Goal: Information Seeking & Learning: Find specific fact

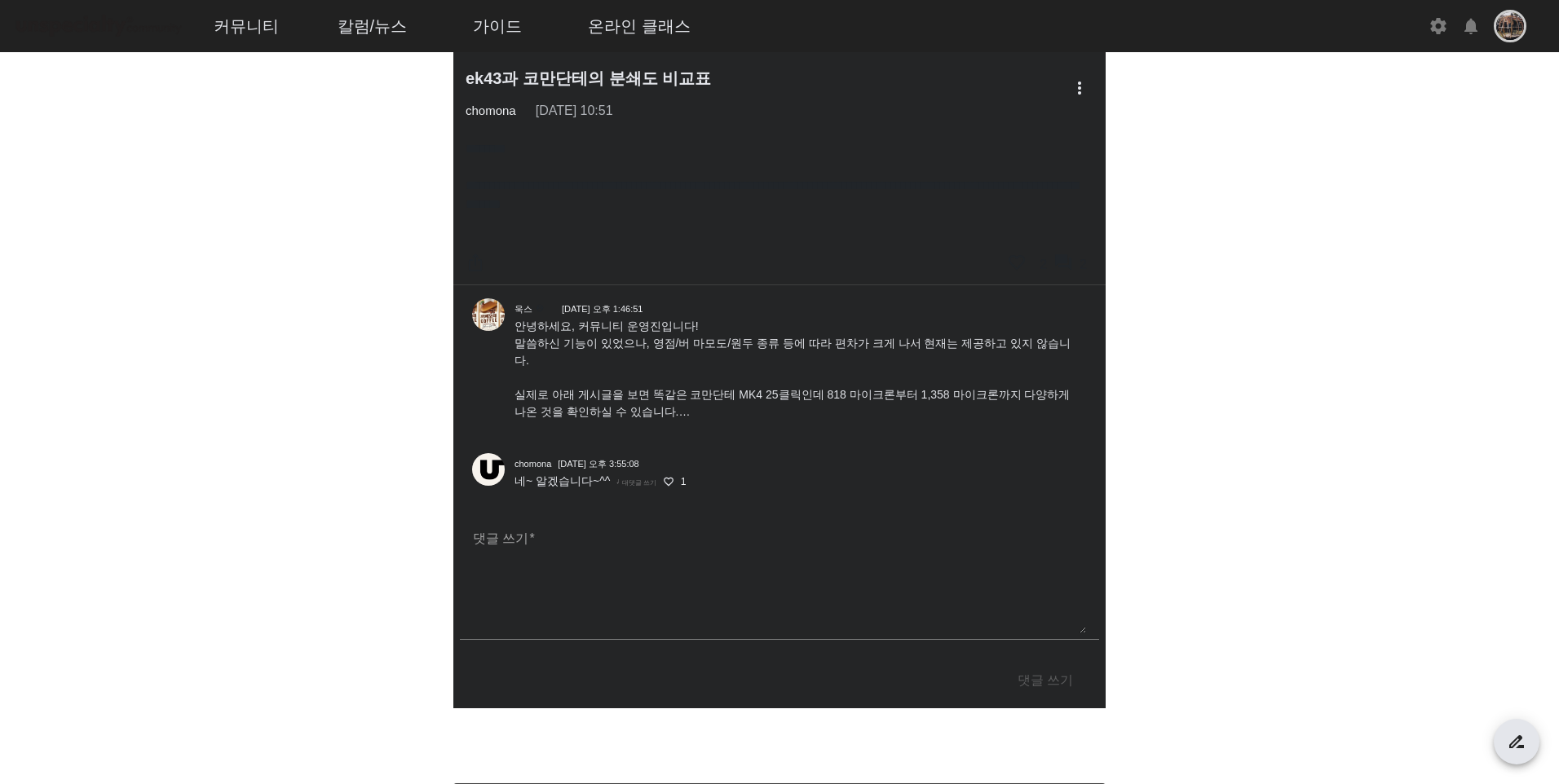
click at [816, 411] on span "안녕하세요, 커뮤니티 운영진입니다! 말씀하신 기능이 있었으나, 영점/버 마모도/원두 종류 등에 따라 편차가 크게 나서 현재는 제공하고 있지 않…" at bounding box center [792, 377] width 556 height 116
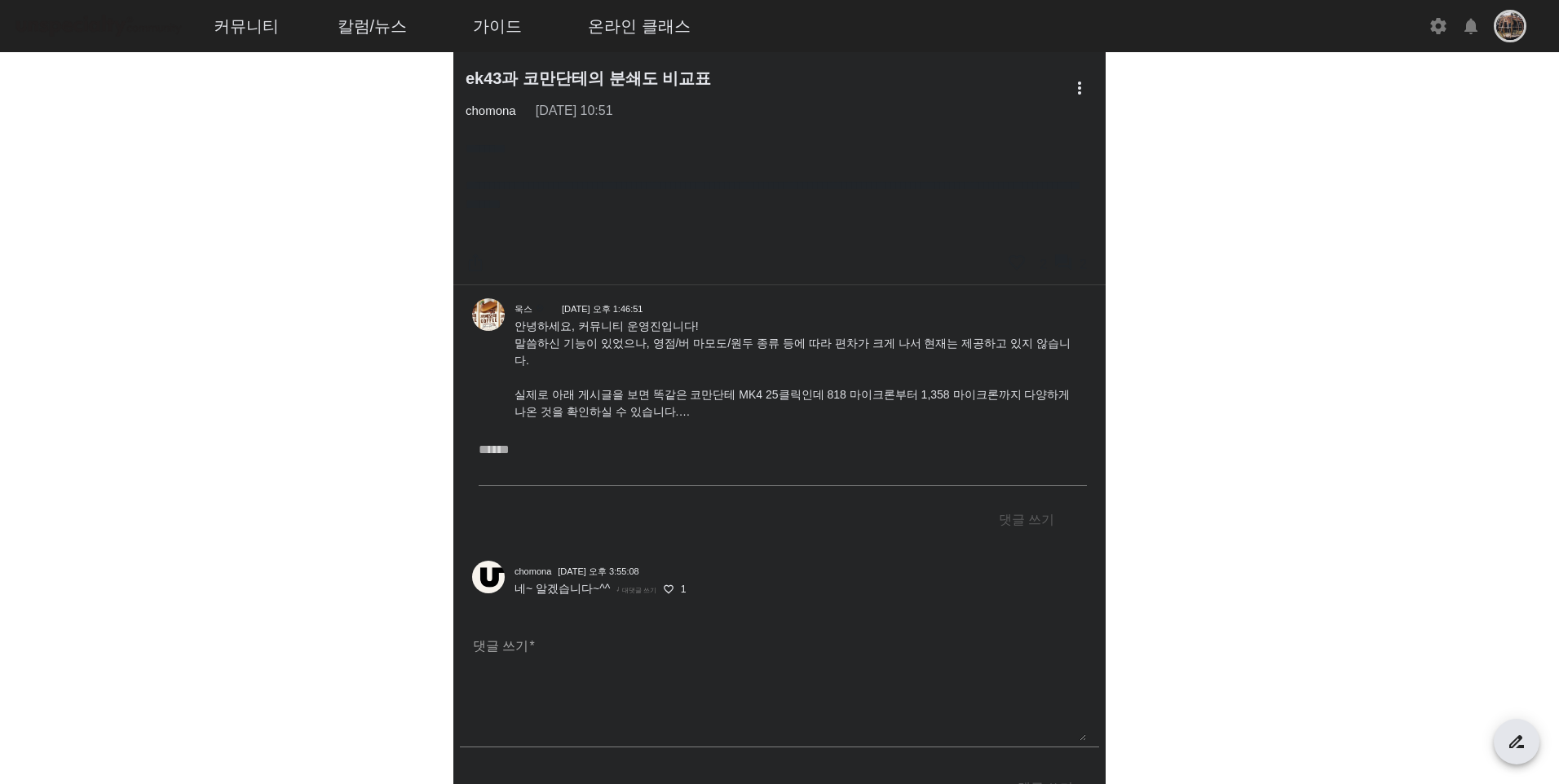
click at [680, 410] on span "안녕하세요, 커뮤니티 운영진입니다! 말씀하신 기능이 있었으나, 영점/버 마모도/원두 종류 등에 따라 편차가 크게 나서 현재는 제공하고 있지 않…" at bounding box center [792, 377] width 556 height 116
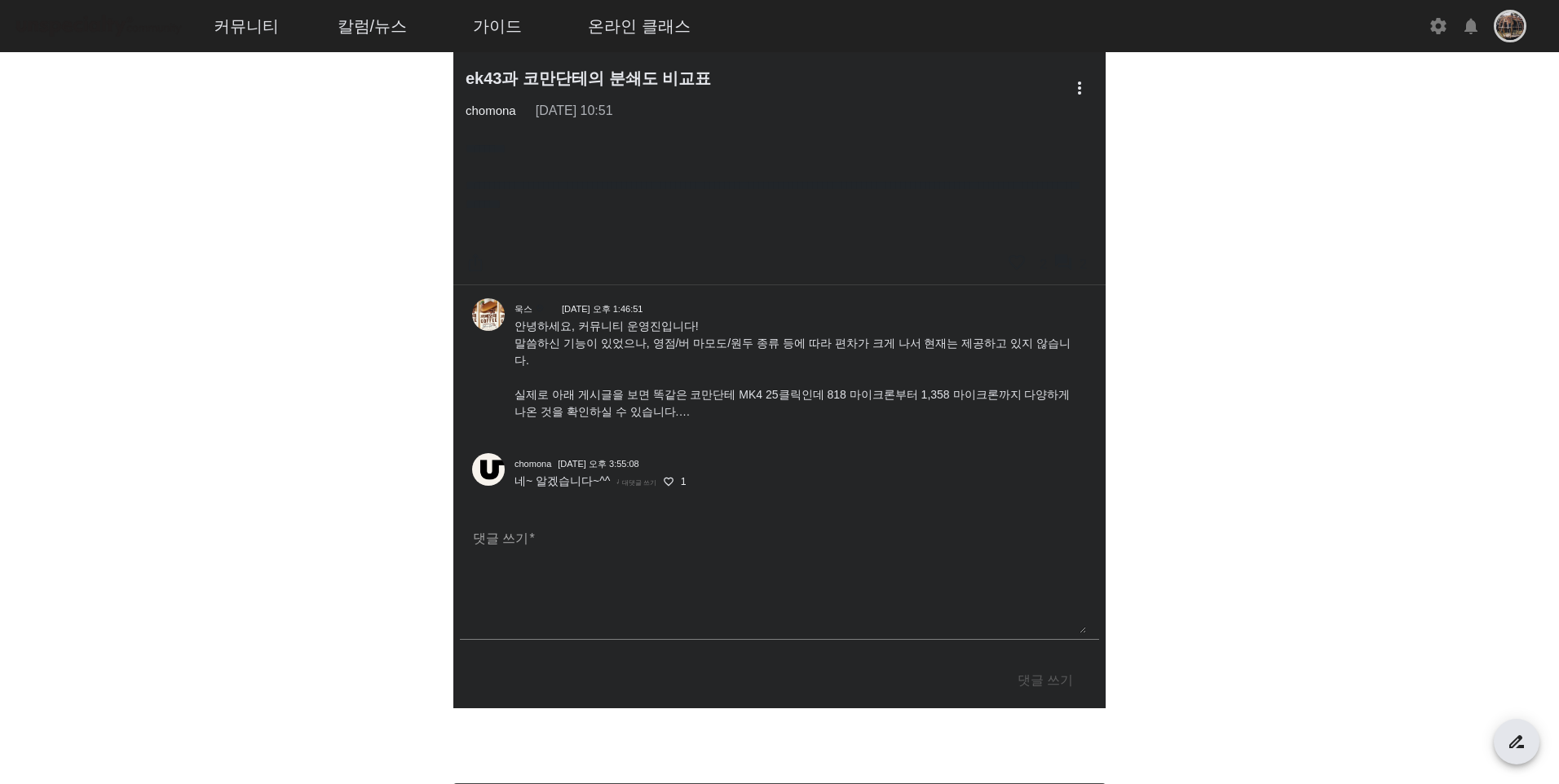
click at [685, 412] on span "안녕하세요, 커뮤니티 운영진입니다! 말씀하신 기능이 있었으나, 영점/버 마모도/원두 종류 등에 따라 편차가 크게 나서 현재는 제공하고 있지 않…" at bounding box center [792, 377] width 556 height 116
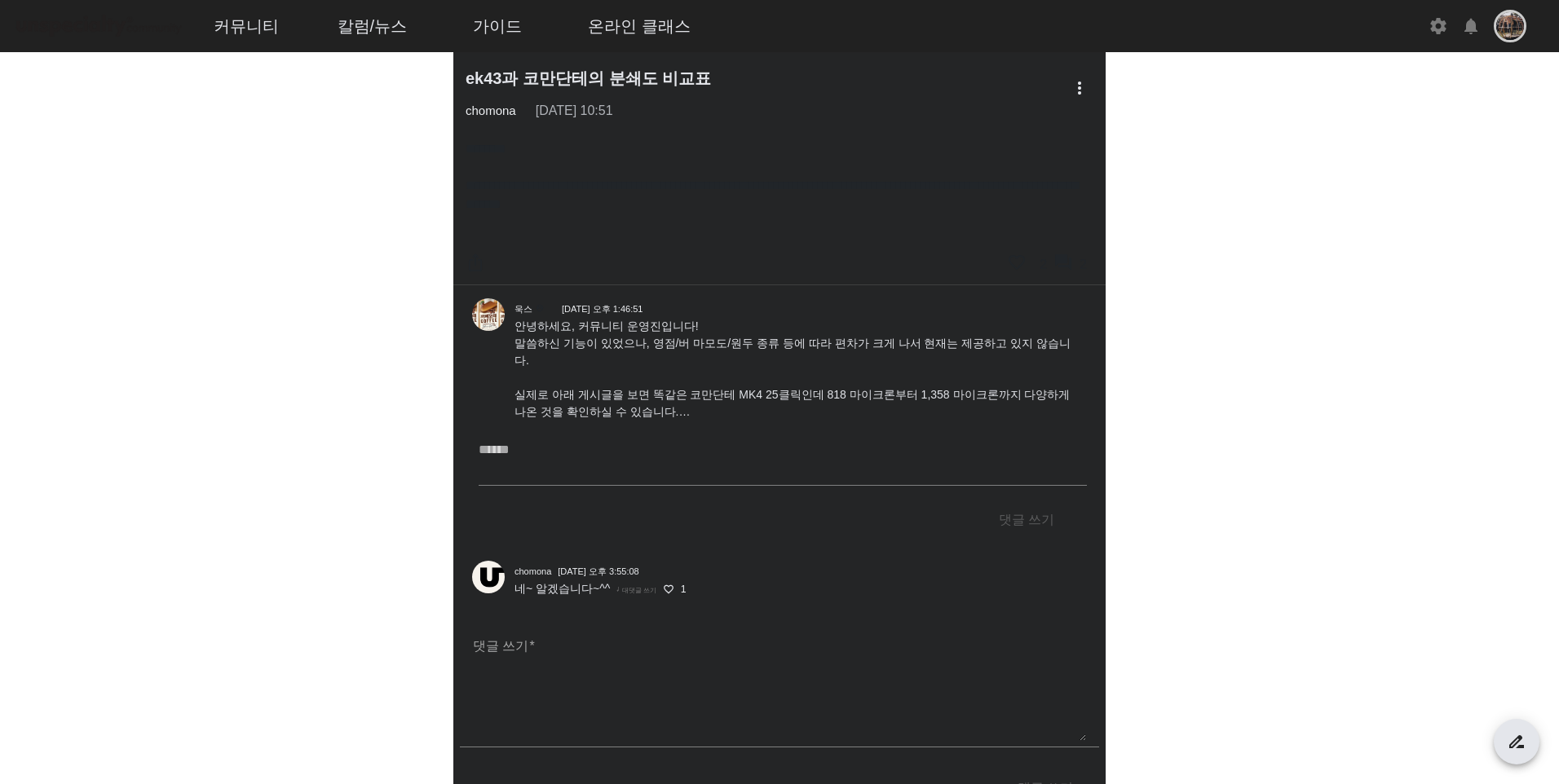
click at [738, 427] on div "욱스 account_circle [DATE] 오후 1:46:51 안녕하세요, 커뮤니티 운영진입니다! 말씀하신 기능이 있었으나, 영점/버 마모도…" at bounding box center [799, 366] width 589 height 136
click at [655, 415] on span "안녕하세요, 커뮤니티 운영진입니다! 말씀하신 기능이 있었으나, 영점/버 마모도/원두 종류 등에 따라 편차가 크게 나서 현재는 제공하고 있지 않…" at bounding box center [792, 377] width 556 height 116
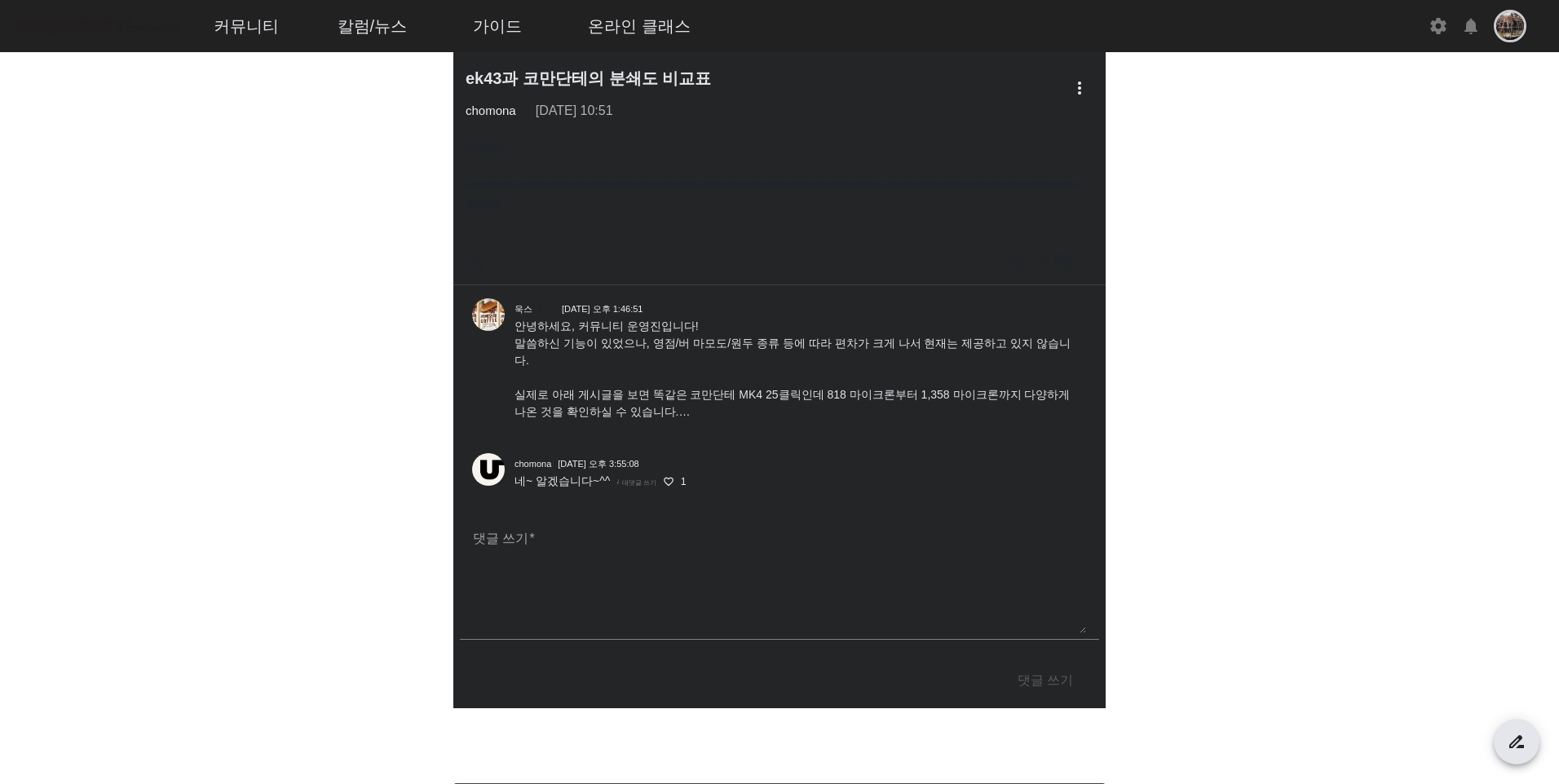
click at [655, 415] on span "안녕하세요, 커뮤니티 운영진입니다! 말씀하신 기능이 있었으나, 영점/버 마모도/원두 종류 등에 따라 편차가 크게 나서 현재는 제공하고 있지 않…" at bounding box center [792, 377] width 556 height 116
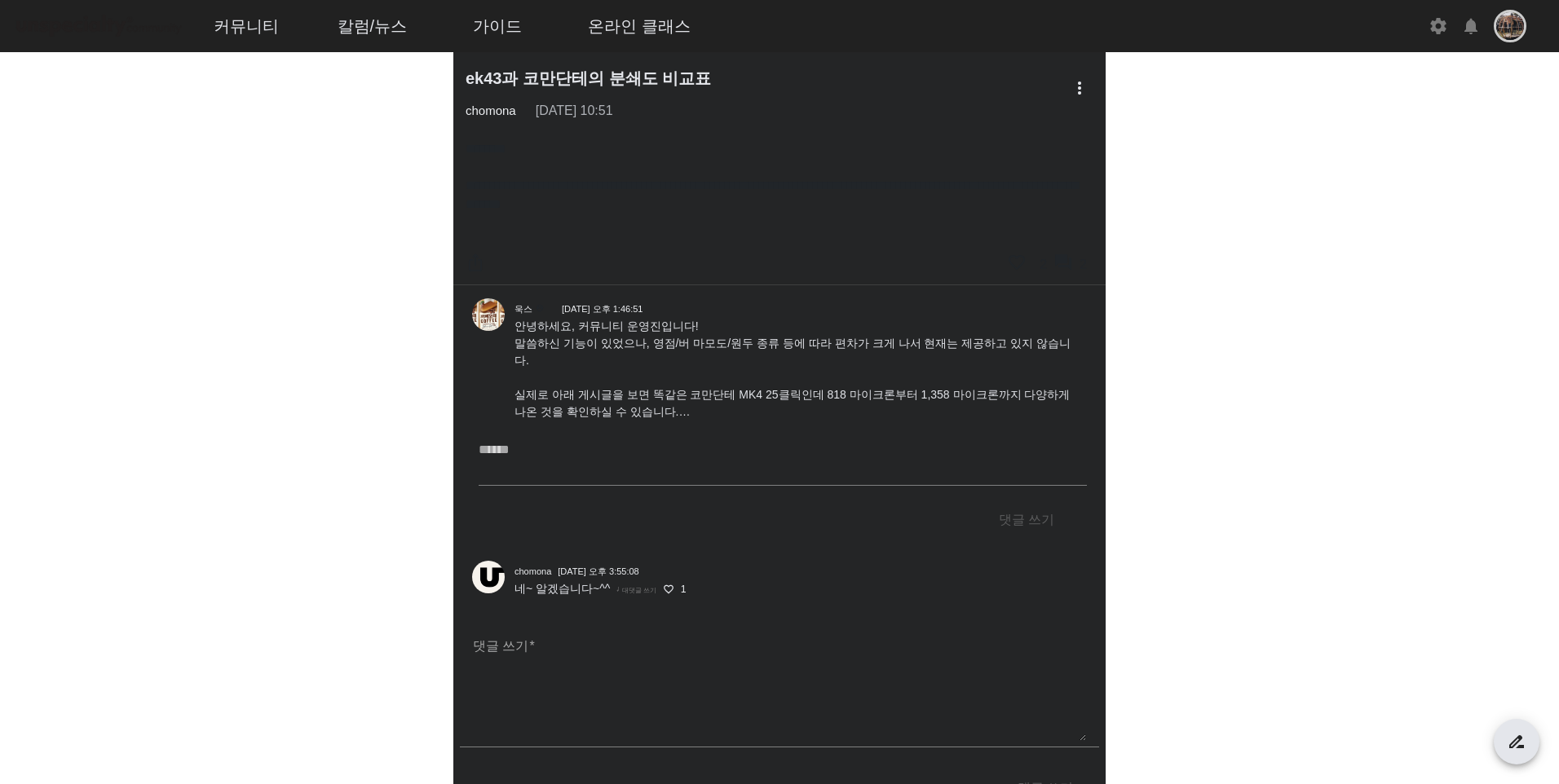
drag, startPoint x: 541, startPoint y: 410, endPoint x: 1005, endPoint y: 424, distance: 464.2
click at [1005, 424] on div "욱스 account_circle [DATE] 오후 1:46:51 안녕하세요, 커뮤니티 운영진입니다! 말씀하신 기능이 있었으나, 영점/버 마모도…" at bounding box center [799, 366] width 589 height 136
copy span "[URL][DOMAIN_NAME]"
